Goal: Task Accomplishment & Management: Manage account settings

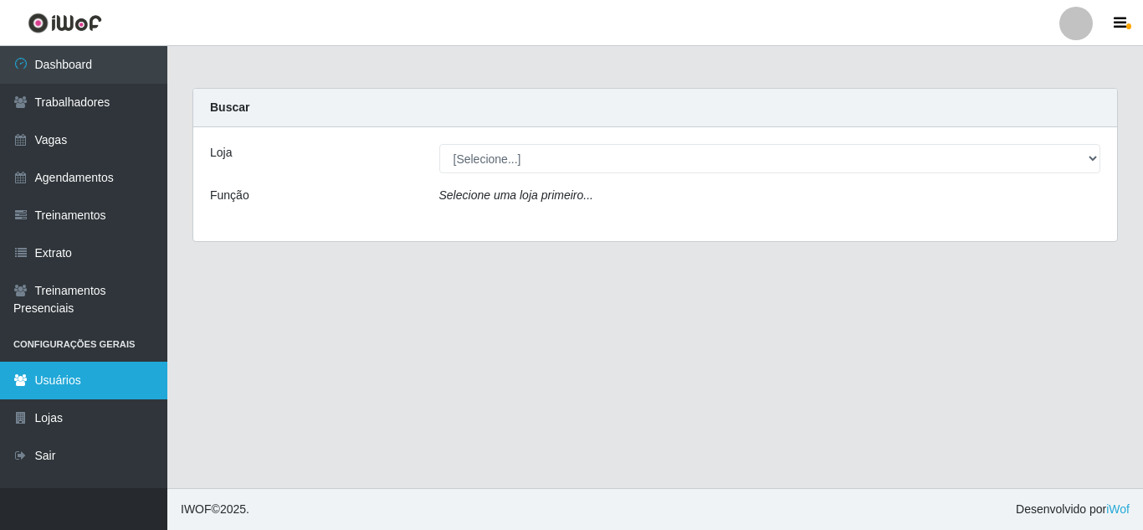
click at [61, 387] on link "Usuários" at bounding box center [83, 381] width 167 height 38
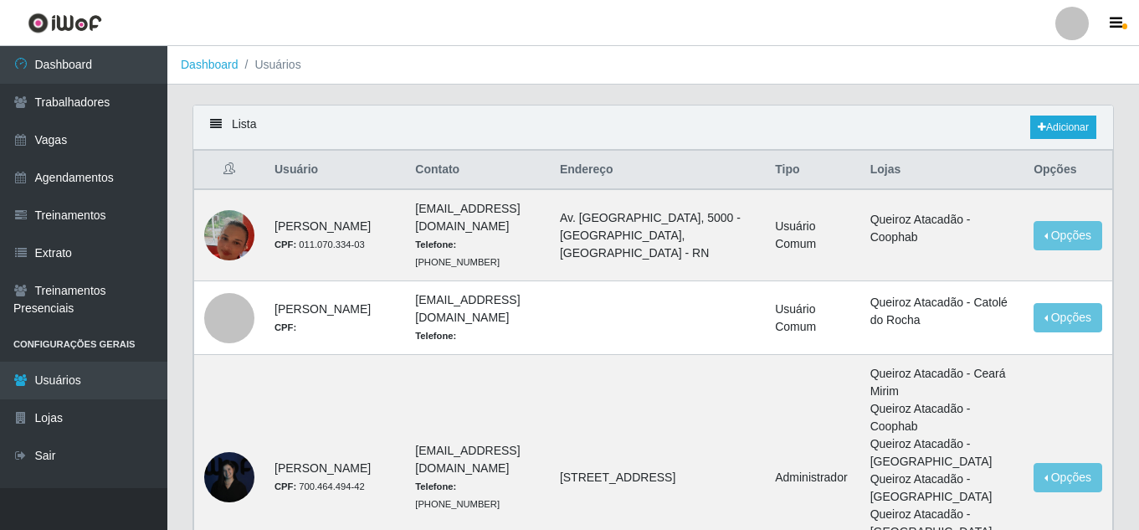
click at [1077, 29] on div at bounding box center [1071, 23] width 33 height 33
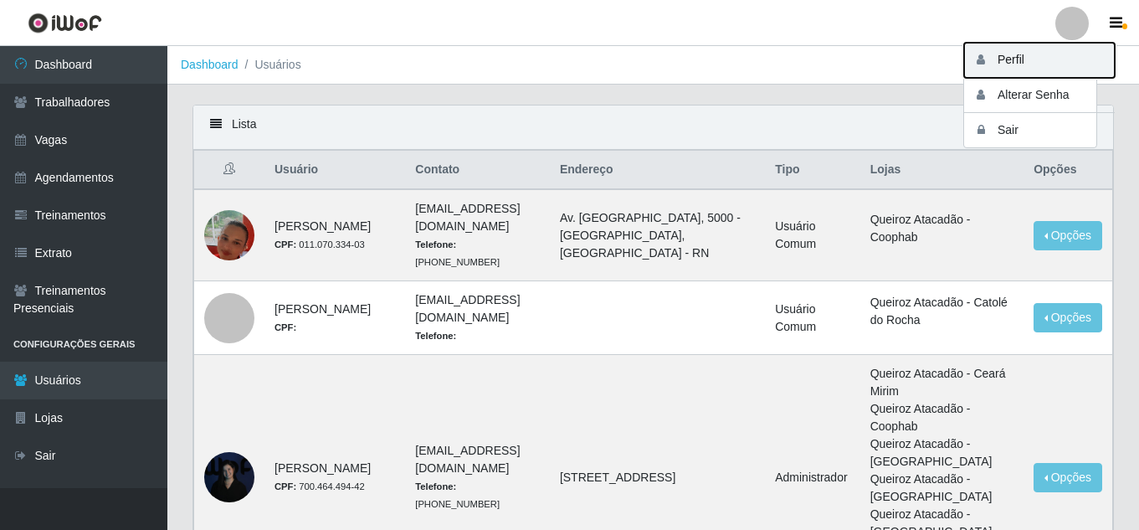
click at [1034, 61] on button "Perfil" at bounding box center [1039, 60] width 151 height 35
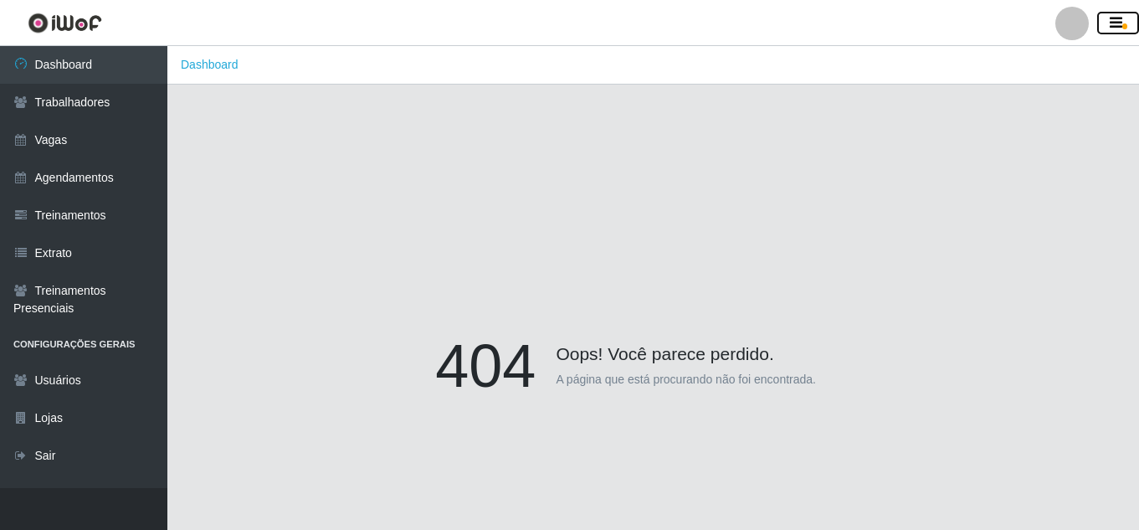
click at [1116, 20] on icon "button" at bounding box center [1116, 23] width 13 height 15
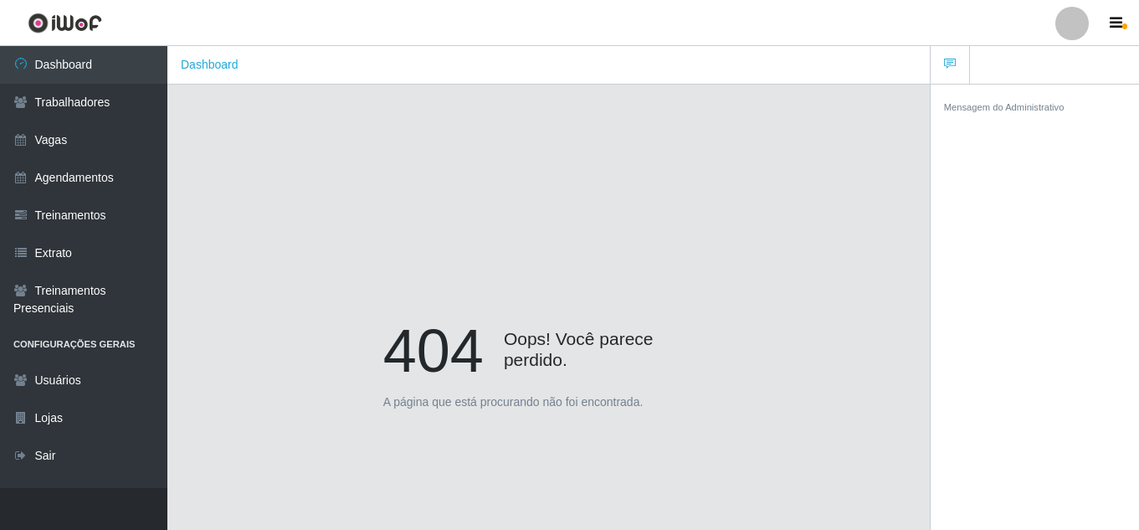
click at [819, 168] on div "404 Oops! Você parece perdido. A página que está procurando não foi encontrada." at bounding box center [549, 370] width 712 height 530
click at [1067, 30] on div at bounding box center [1071, 23] width 33 height 33
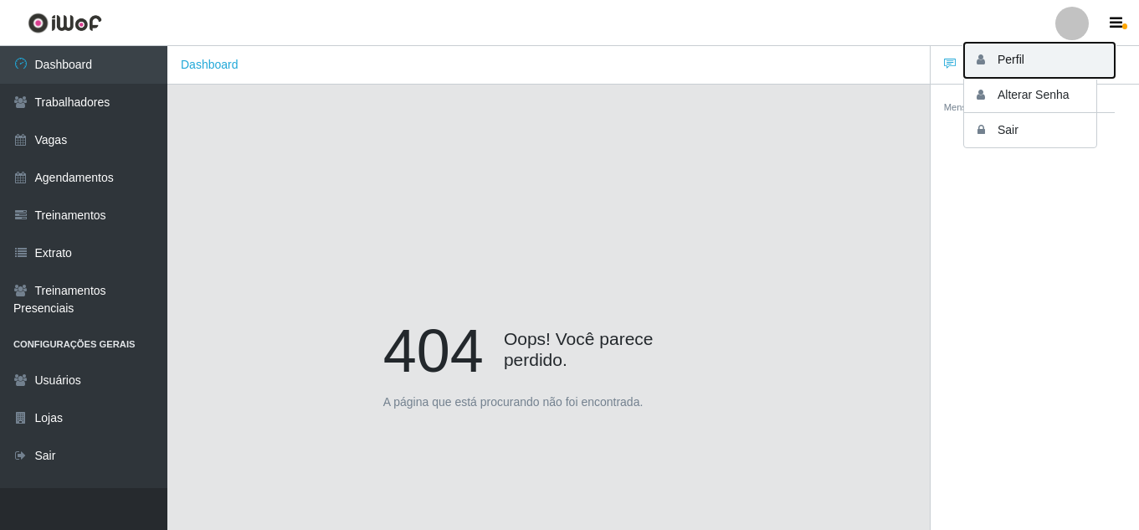
click at [1044, 63] on button "Perfil" at bounding box center [1039, 60] width 151 height 35
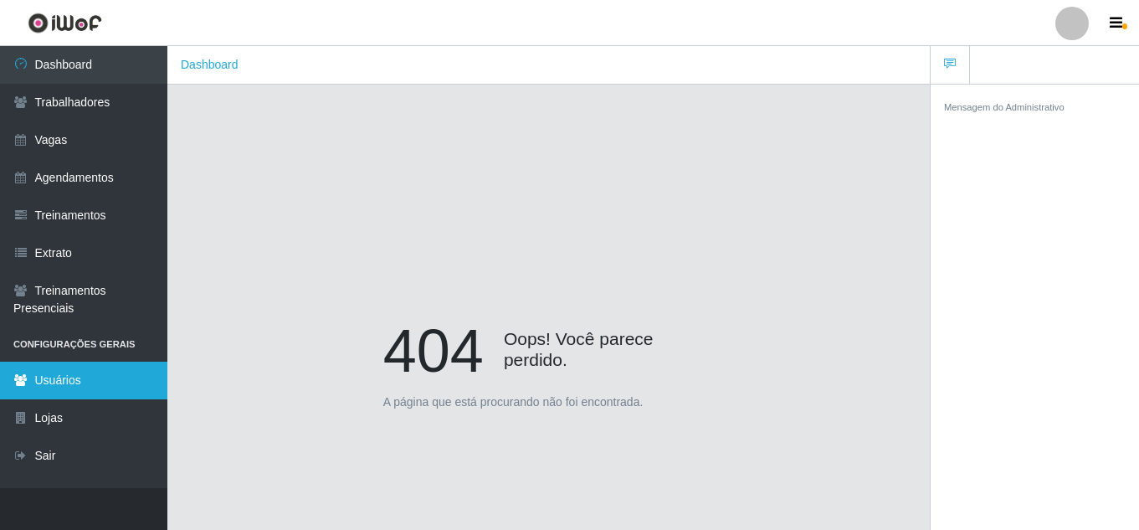
click at [67, 372] on link "Usuários" at bounding box center [83, 381] width 167 height 38
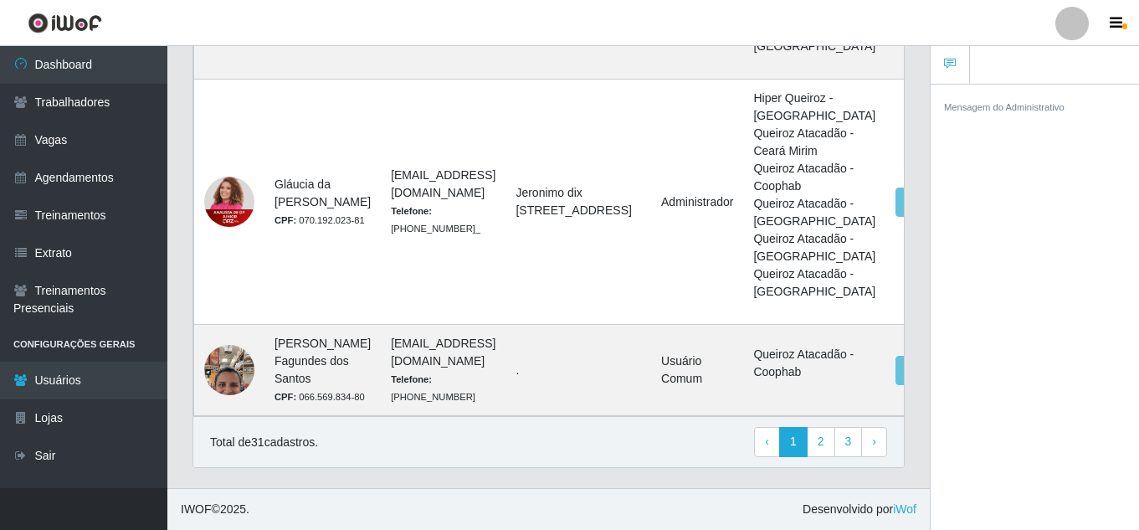
scroll to position [2985, 0]
click at [825, 449] on link "2" at bounding box center [821, 442] width 28 height 30
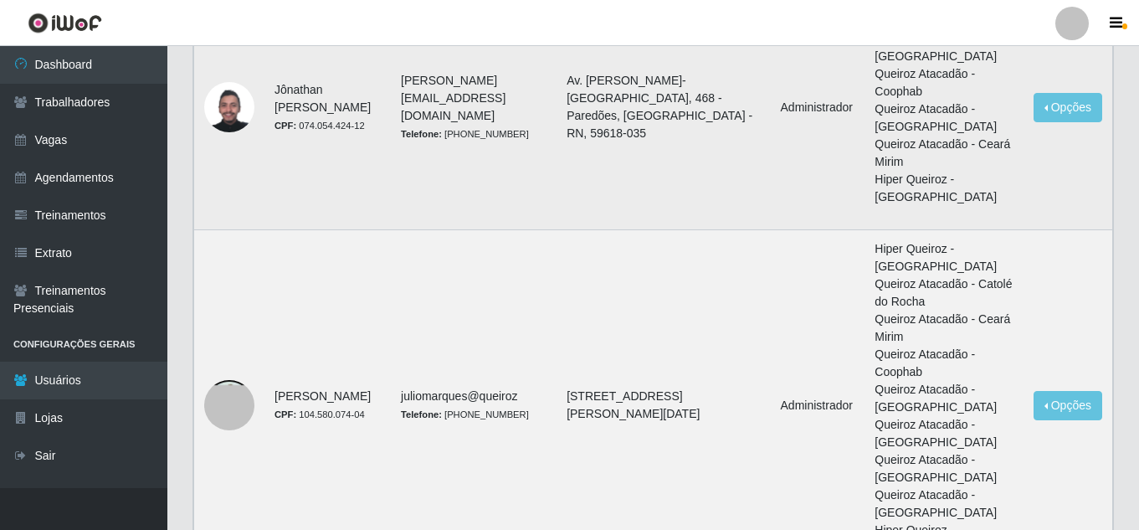
scroll to position [418, 0]
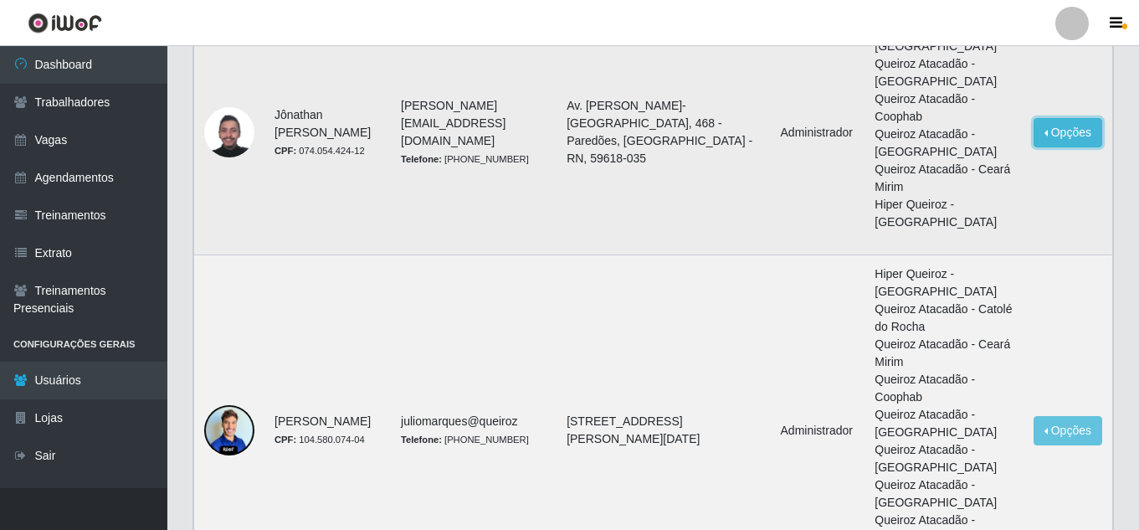
click at [1055, 139] on button "Opções" at bounding box center [1068, 132] width 69 height 29
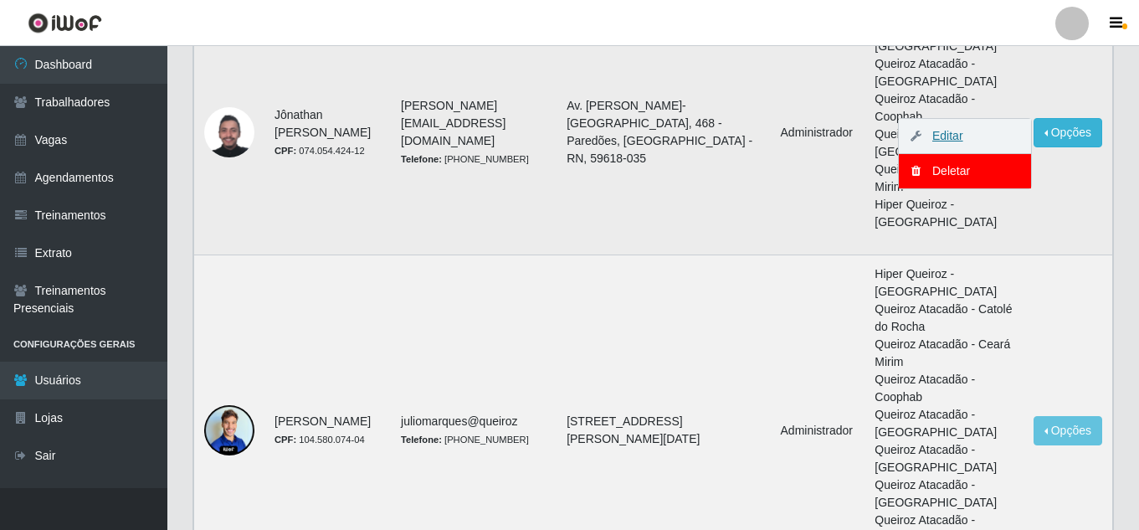
click at [954, 142] on link "Editar" at bounding box center [940, 135] width 48 height 13
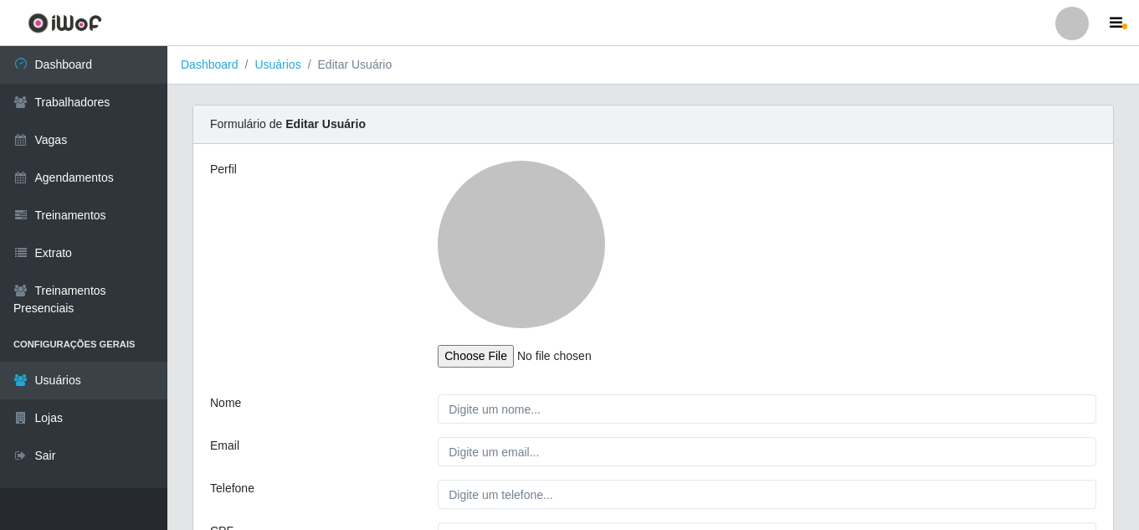
type input "Jônathan Samuel Fernandes da Silva"
type input "jonathan.samuel@grupoqrz.com.br"
type input "(84) 99171-3067"
type input "074.054.424-12"
type input "Av. Jerônimo Dix-Neuf Rosado, 468 - Paredões, Mossoró - RN, 59618-035"
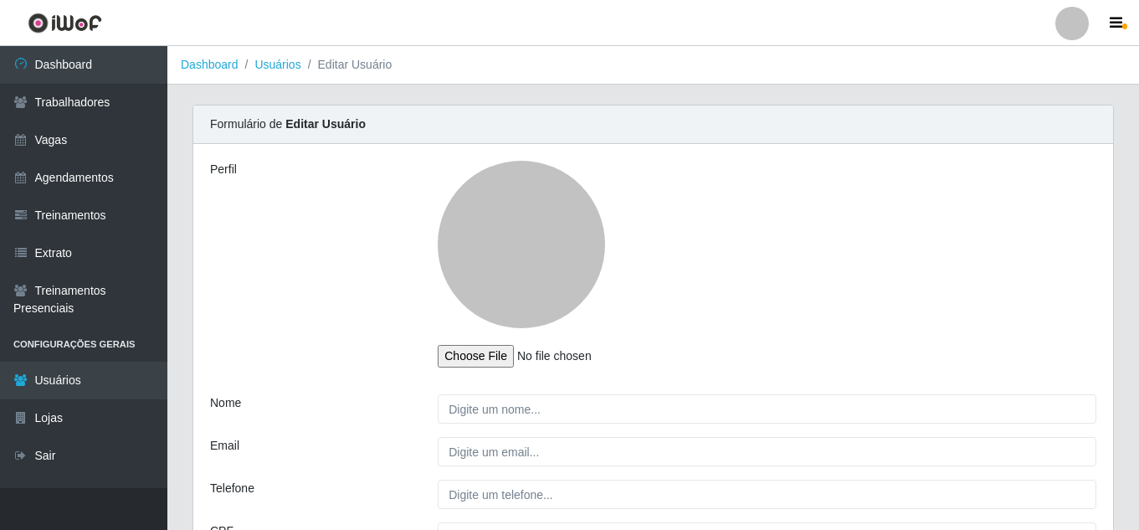
select select "1"
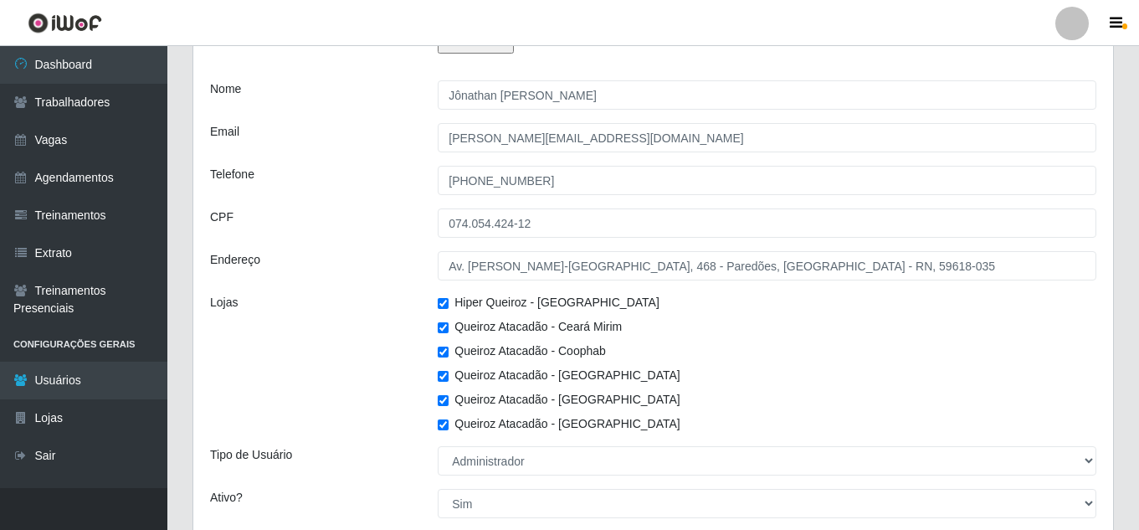
scroll to position [445, 0]
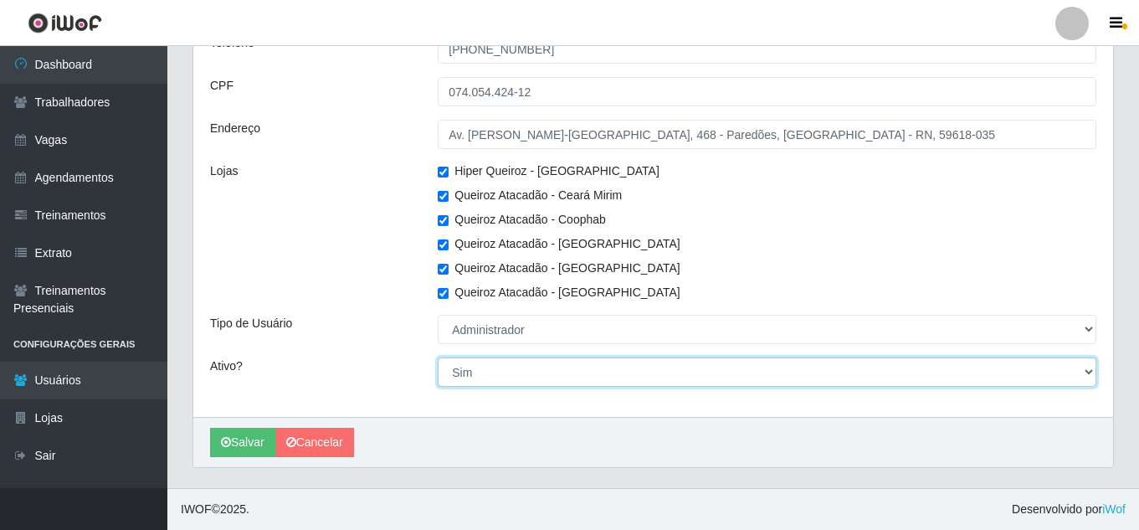
click at [484, 375] on select "[Selecione...] Não Sim" at bounding box center [767, 371] width 659 height 29
select select "0"
click at [438, 357] on select "[Selecione...] Não Sim" at bounding box center [767, 371] width 659 height 29
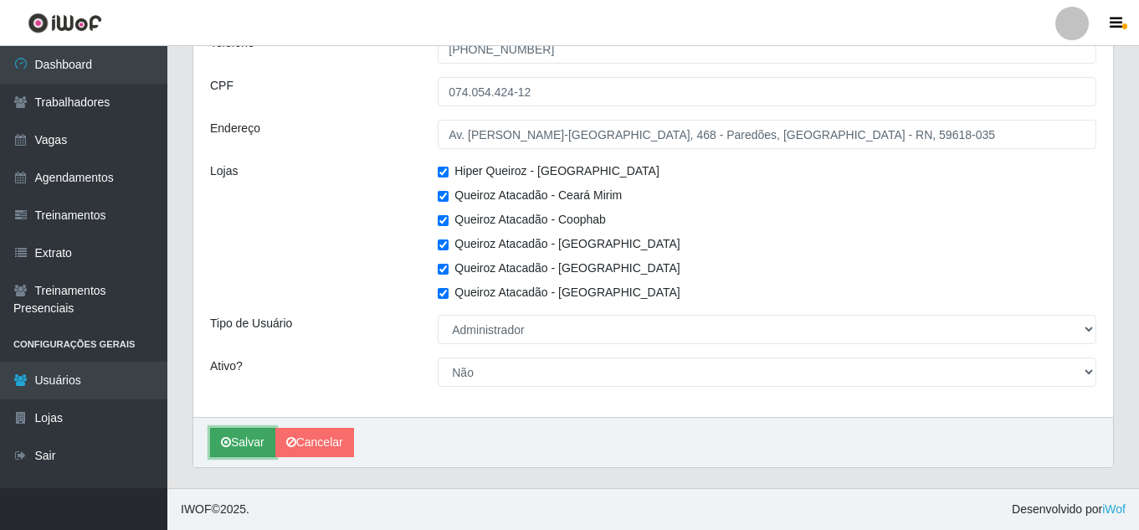
click at [243, 448] on button "Salvar" at bounding box center [242, 442] width 65 height 29
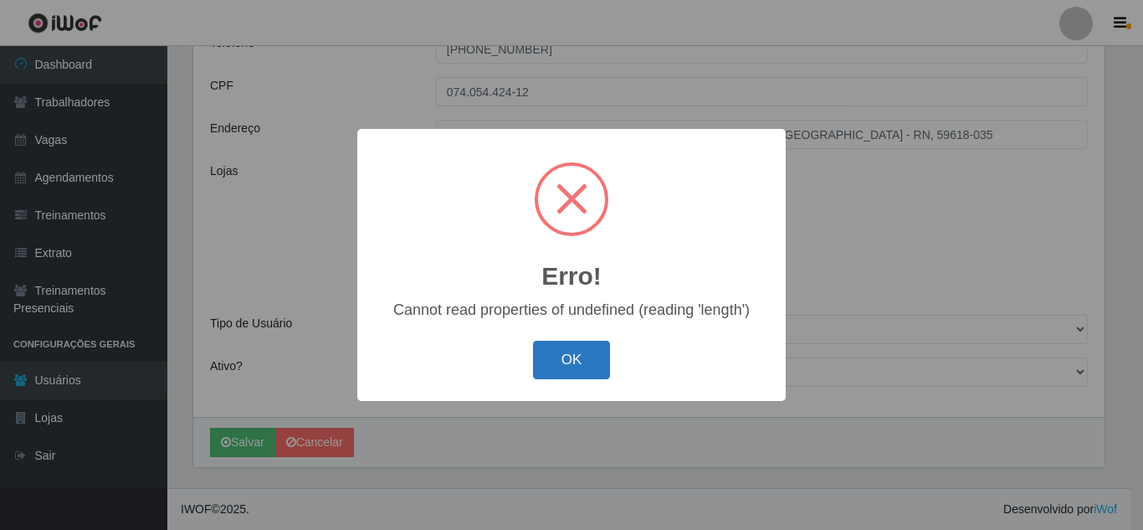
click at [580, 373] on button "OK" at bounding box center [572, 360] width 78 height 39
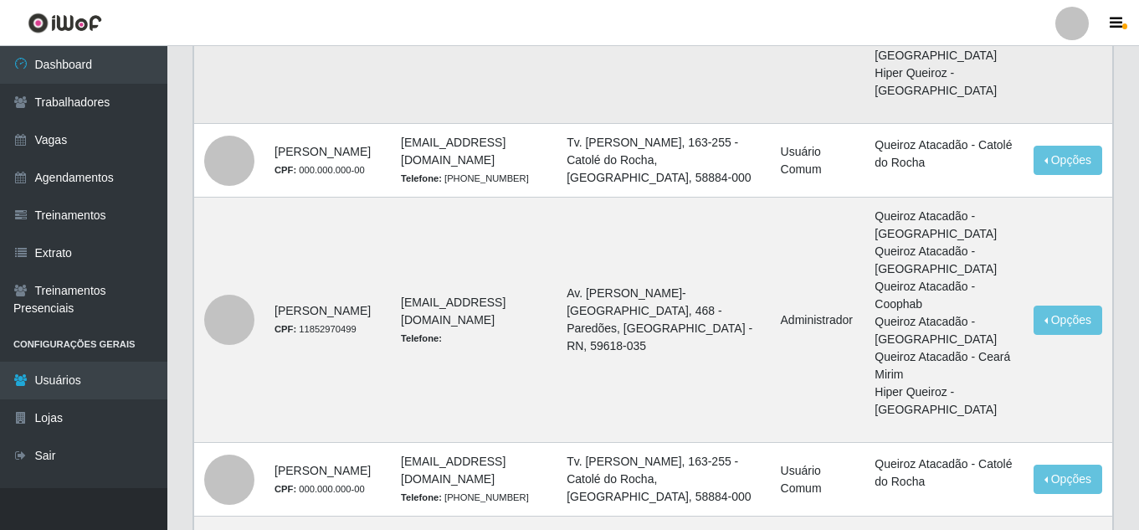
scroll to position [1004, 0]
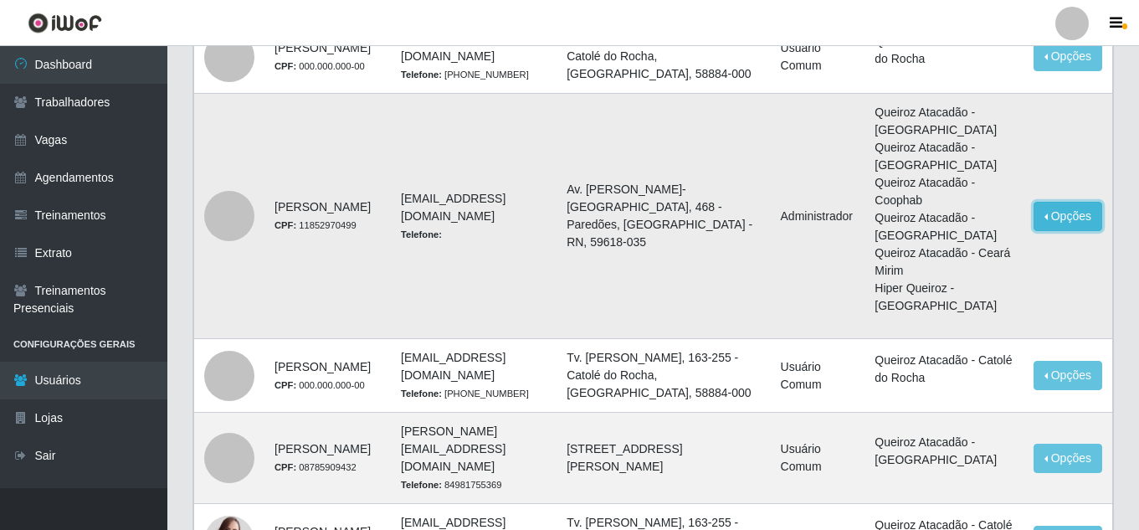
click at [1076, 231] on button "Opções" at bounding box center [1068, 216] width 69 height 29
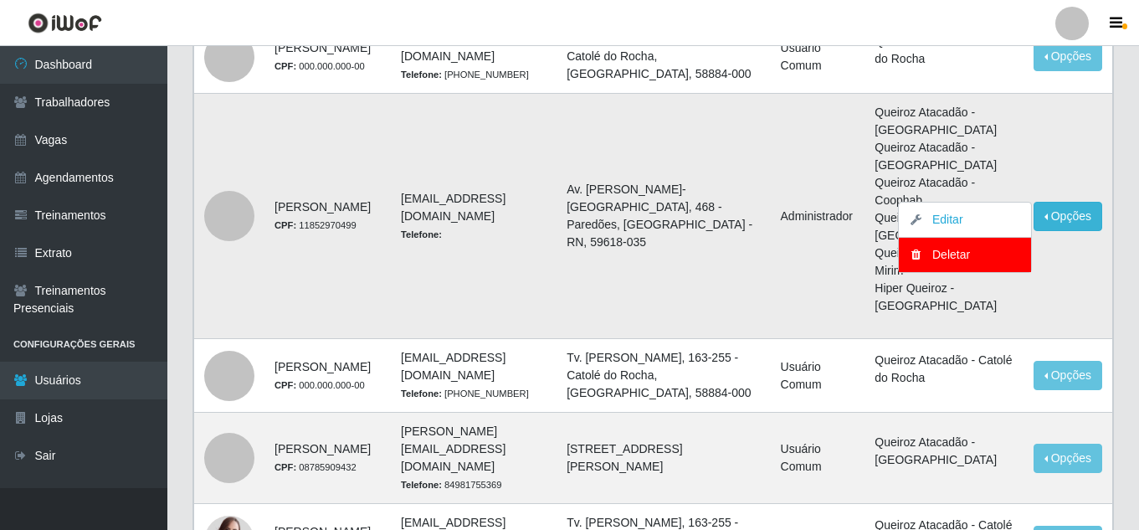
click at [865, 202] on td "Administrador" at bounding box center [818, 216] width 95 height 245
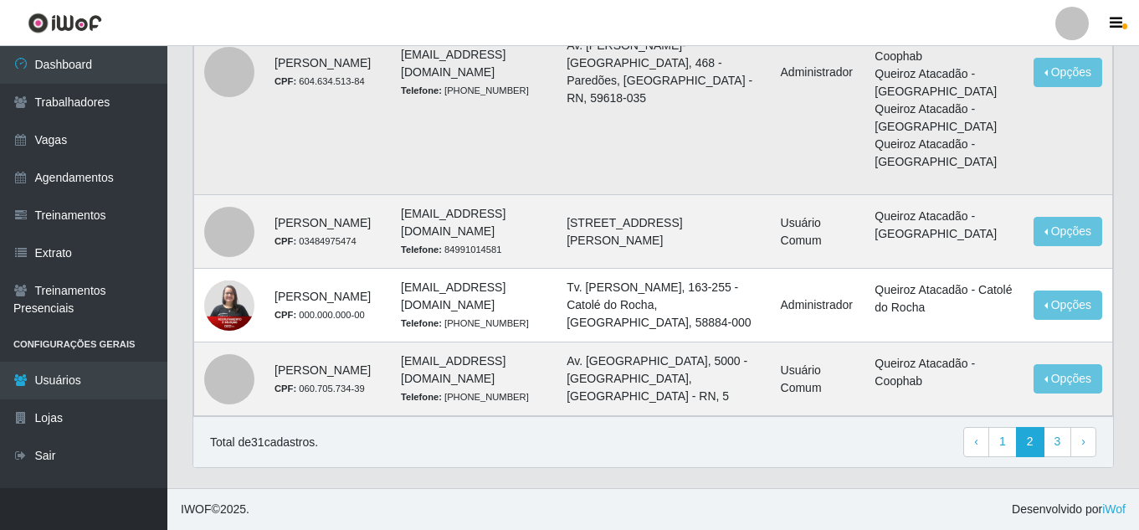
scroll to position [1769, 0]
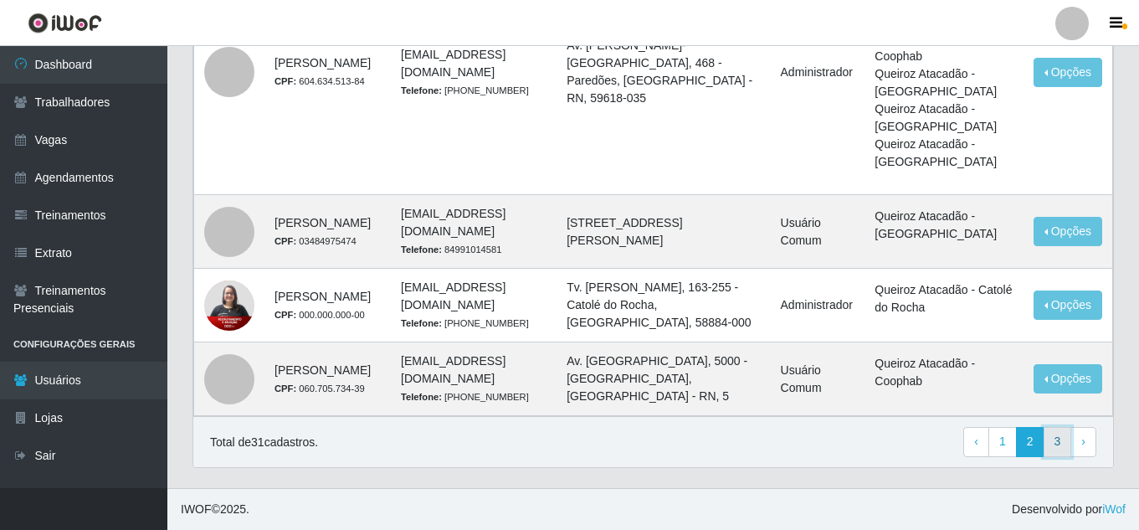
click at [1060, 445] on link "3" at bounding box center [1058, 442] width 28 height 30
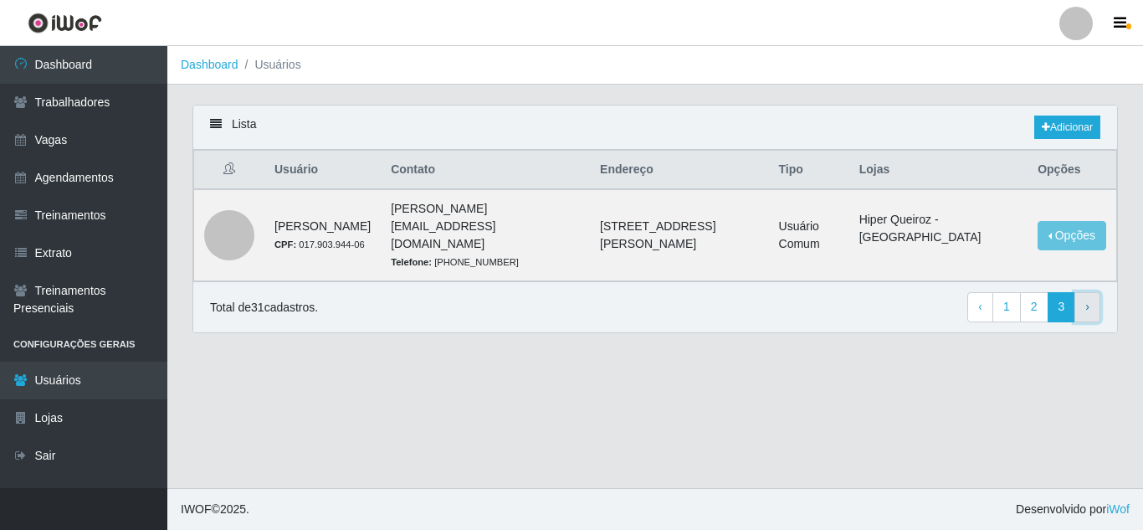
click at [1091, 292] on link "› Next" at bounding box center [1088, 307] width 26 height 30
click at [1006, 292] on link "1" at bounding box center [1007, 307] width 28 height 30
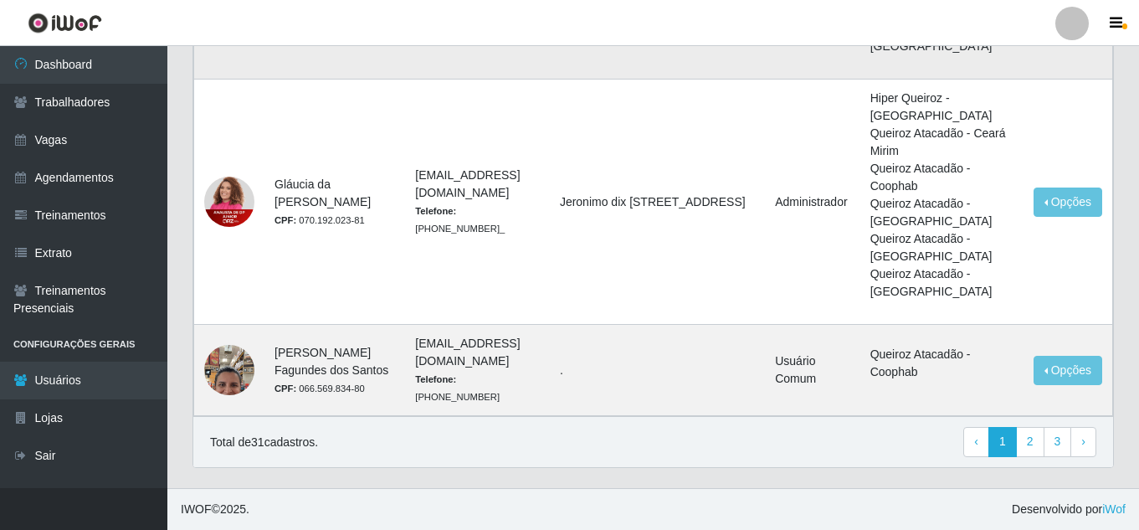
scroll to position [1569, 0]
click at [1025, 447] on link "2" at bounding box center [1030, 442] width 28 height 30
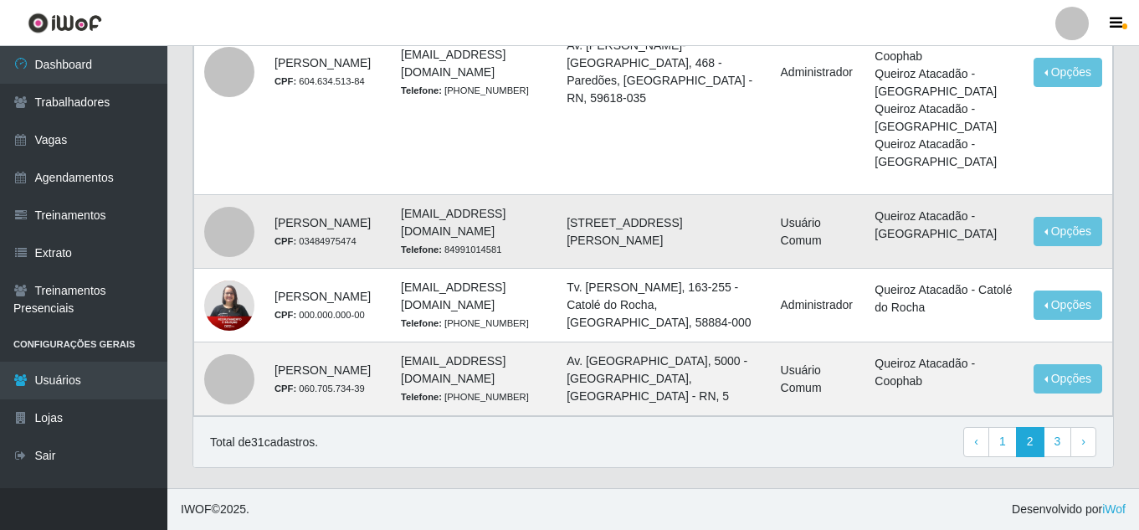
scroll to position [1769, 0]
click at [1052, 443] on link "3" at bounding box center [1058, 442] width 28 height 30
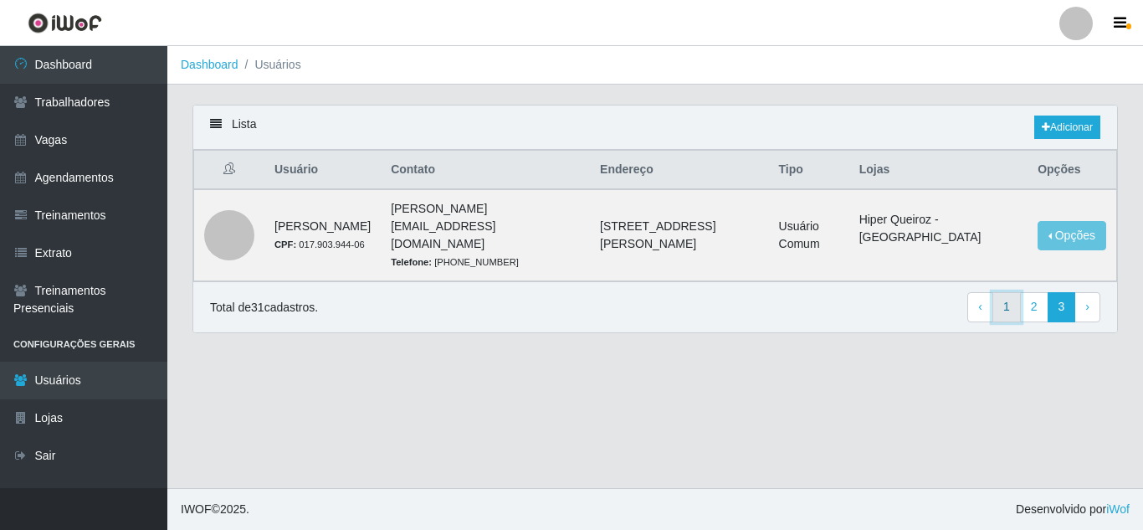
click at [999, 295] on link "1" at bounding box center [1007, 307] width 28 height 30
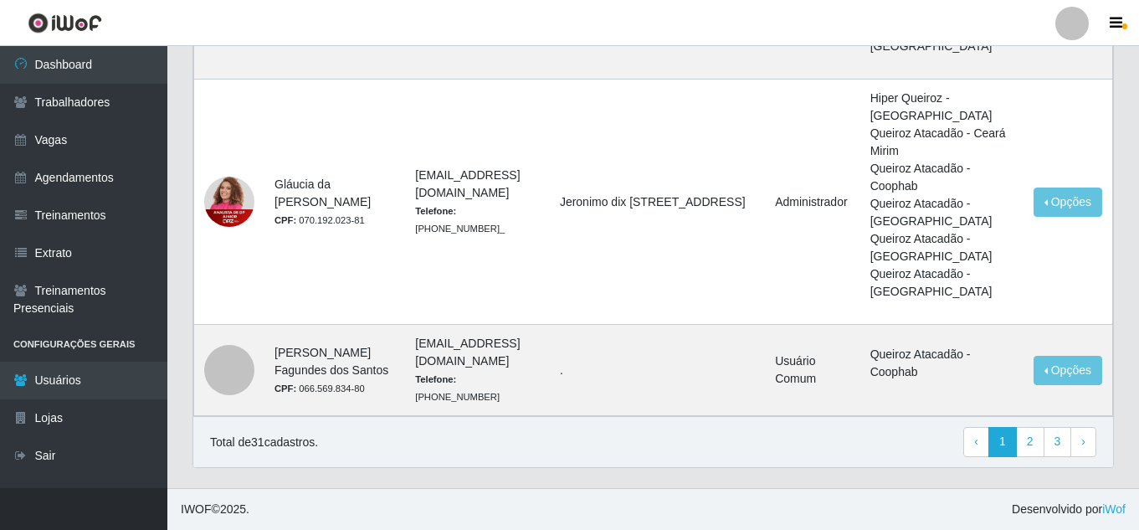
scroll to position [1569, 0]
click at [1031, 442] on link "2" at bounding box center [1030, 442] width 28 height 30
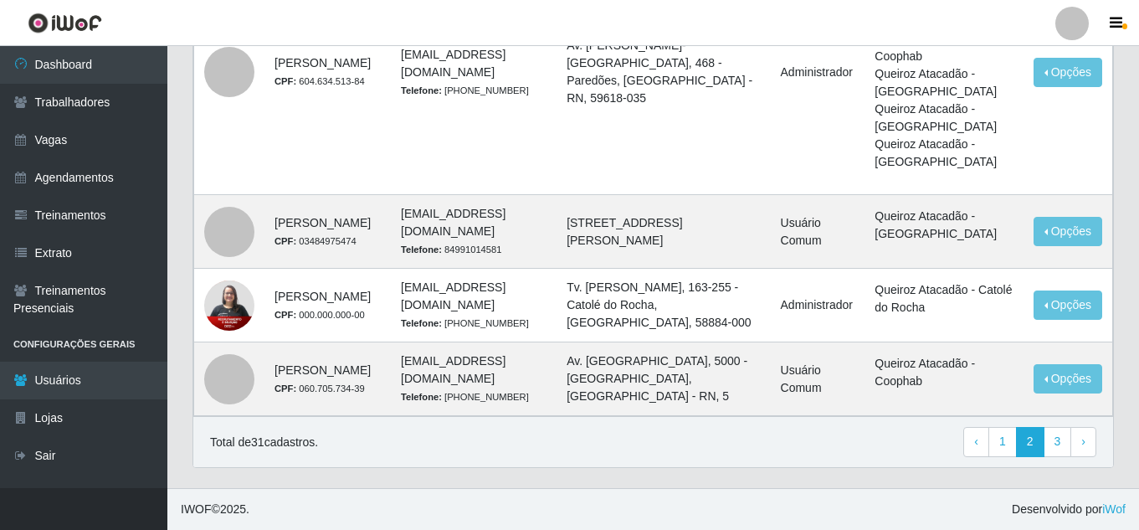
scroll to position [1769, 0]
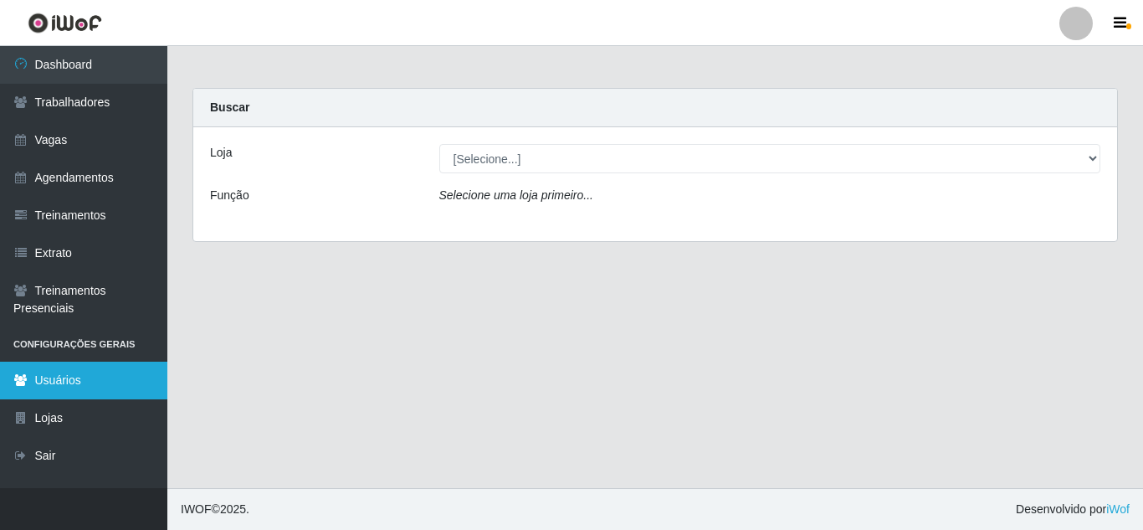
click at [34, 382] on link "Usuários" at bounding box center [83, 381] width 167 height 38
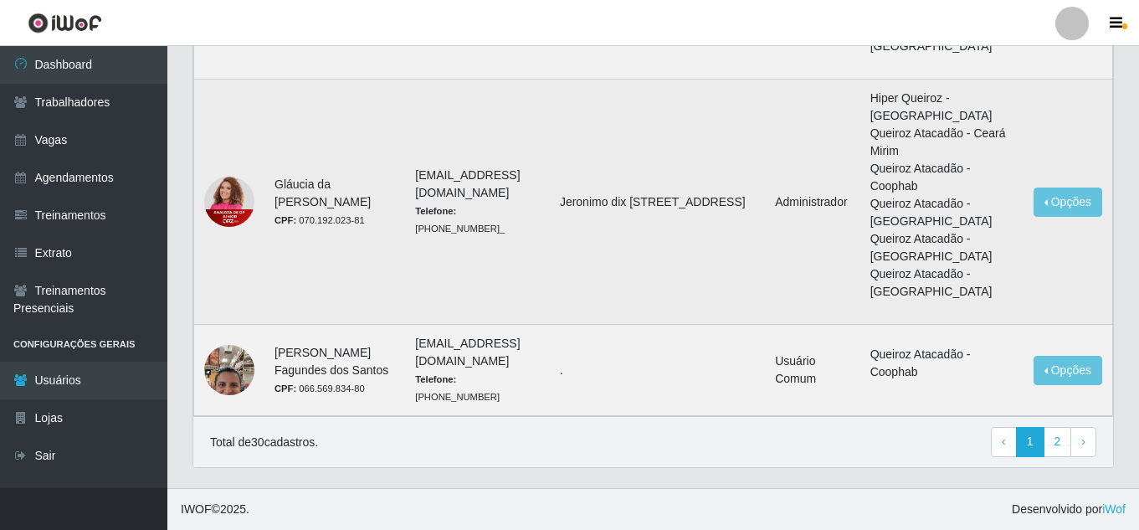
scroll to position [1569, 0]
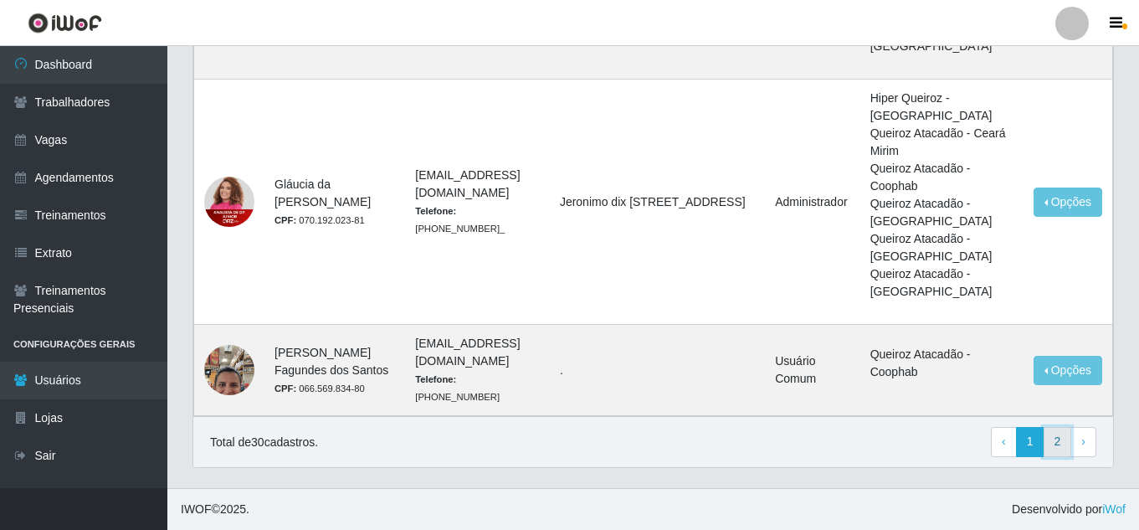
click at [1048, 444] on link "2" at bounding box center [1058, 442] width 28 height 30
